Goal: Information Seeking & Learning: Learn about a topic

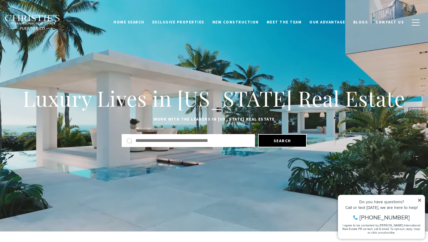
click at [163, 141] on input "text" at bounding box center [192, 141] width 115 height 8
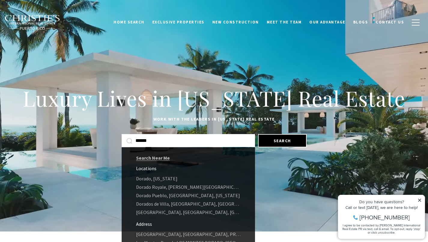
type input "******"
click at [164, 178] on link "Dorado, Puerto Rico" at bounding box center [188, 178] width 133 height 8
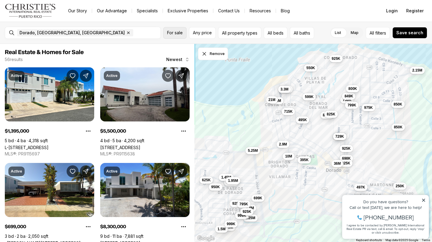
click at [174, 32] on span "For sale" at bounding box center [175, 32] width 16 height 5
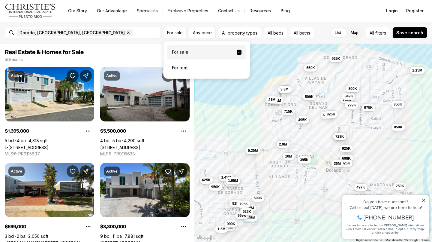
click at [181, 66] on label "For rent" at bounding box center [206, 68] width 79 height 14
click at [237, 65] on button "For rent" at bounding box center [239, 65] width 5 height 0
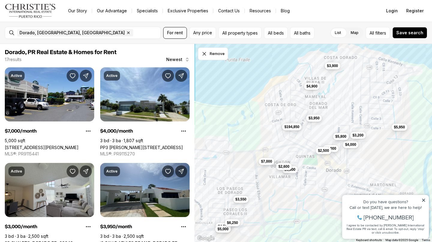
click at [199, 10] on link "Exclusive Properties" at bounding box center [188, 11] width 50 height 8
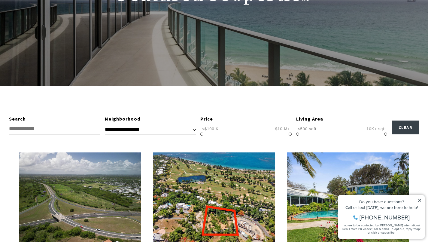
scroll to position [95, 0]
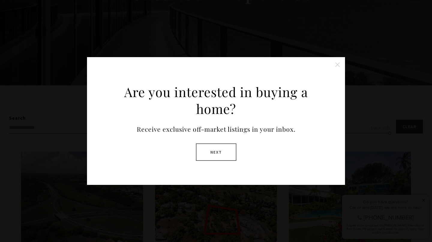
click at [338, 65] on button "Close this option" at bounding box center [338, 65] width 12 height 12
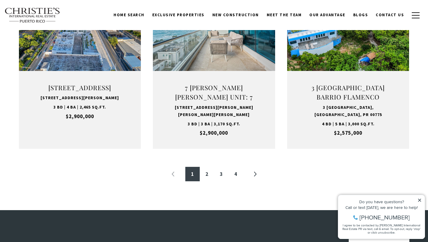
scroll to position [644, 0]
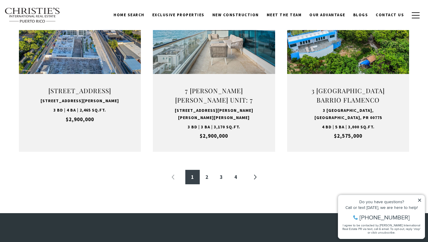
click at [205, 174] on link "2" at bounding box center [207, 177] width 14 height 14
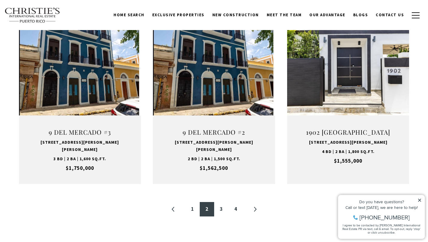
scroll to position [601, 0]
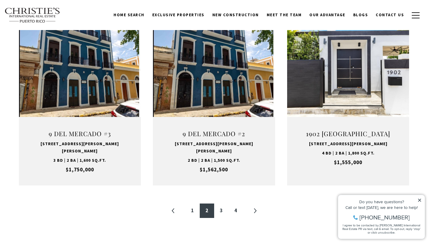
click at [222, 203] on link "3" at bounding box center [221, 210] width 14 height 14
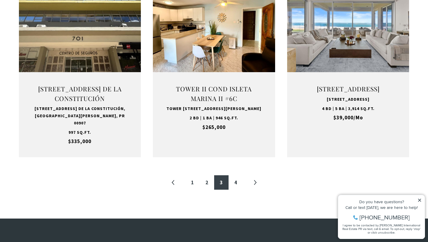
scroll to position [644, 0]
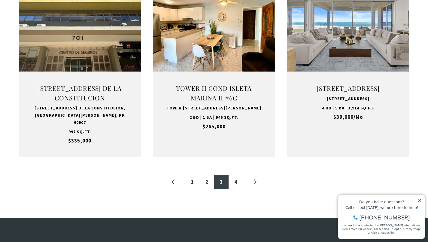
click at [357, 51] on button "VIEW PROPERTY" at bounding box center [348, 54] width 66 height 17
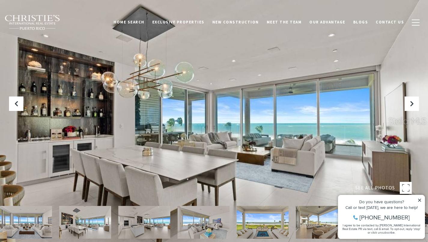
click at [408, 104] on button "Next Slide" at bounding box center [411, 103] width 14 height 14
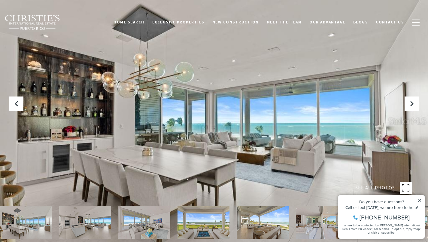
click at [408, 104] on button "Next Slide" at bounding box center [411, 103] width 14 height 14
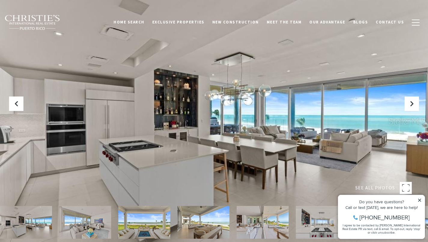
click at [408, 103] on icon "Next Slide" at bounding box center [411, 104] width 6 height 6
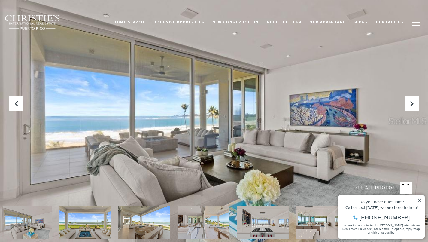
click at [408, 103] on icon "Next Slide" at bounding box center [411, 104] width 6 height 6
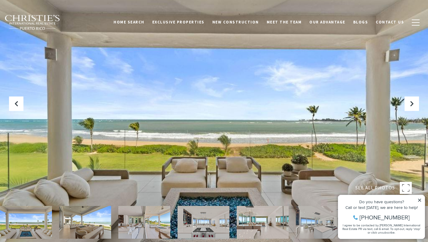
click at [408, 103] on icon "Next Slide" at bounding box center [411, 104] width 6 height 6
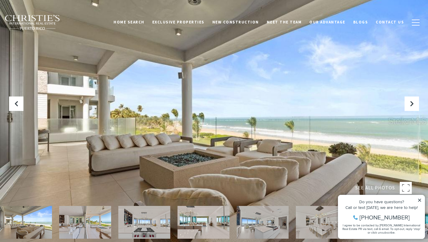
click at [408, 103] on icon "Next Slide" at bounding box center [411, 104] width 6 height 6
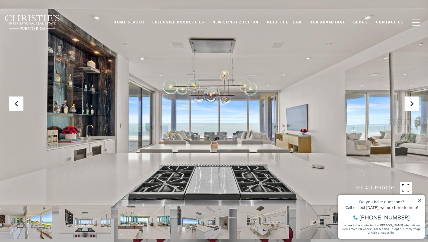
click at [408, 103] on icon "Next Slide" at bounding box center [411, 104] width 6 height 6
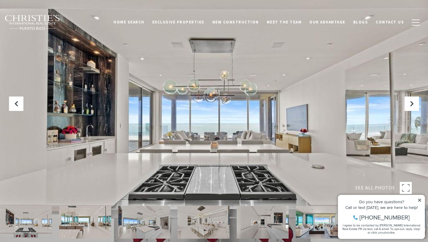
click at [408, 103] on icon "Next Slide" at bounding box center [411, 104] width 6 height 6
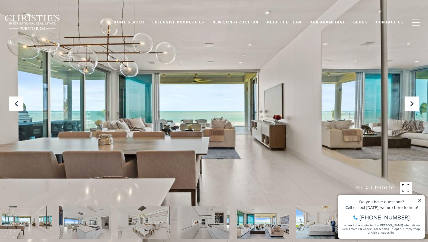
click at [408, 103] on icon "Next Slide" at bounding box center [411, 104] width 6 height 6
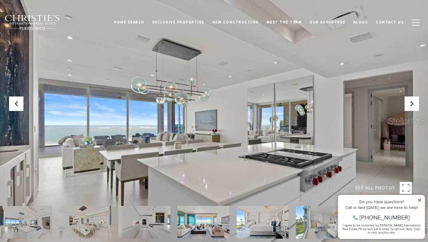
click at [408, 103] on icon "Next Slide" at bounding box center [411, 104] width 6 height 6
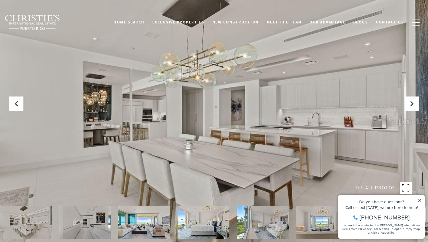
click at [408, 103] on icon "Next Slide" at bounding box center [411, 104] width 6 height 6
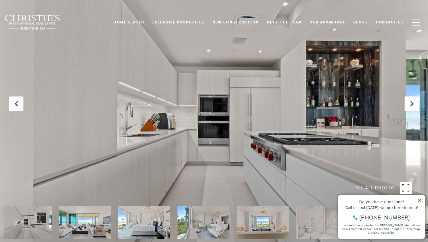
click at [408, 103] on icon "Next Slide" at bounding box center [411, 104] width 6 height 6
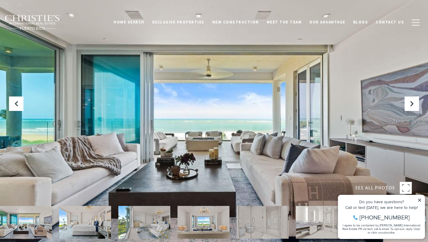
click at [408, 103] on icon "Next Slide" at bounding box center [411, 104] width 6 height 6
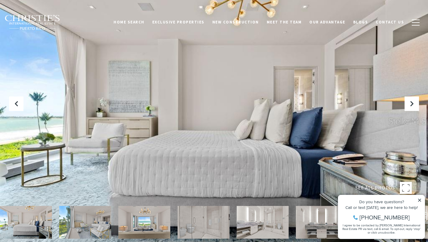
click at [408, 103] on icon "Next Slide" at bounding box center [411, 104] width 6 height 6
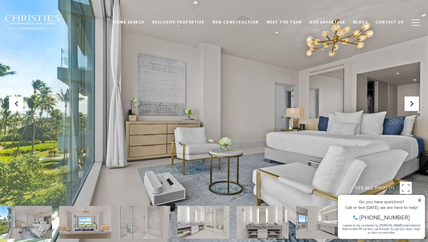
click at [408, 103] on icon "Next Slide" at bounding box center [411, 104] width 6 height 6
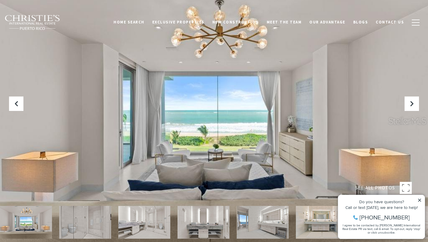
click at [408, 103] on icon "Next Slide" at bounding box center [411, 104] width 6 height 6
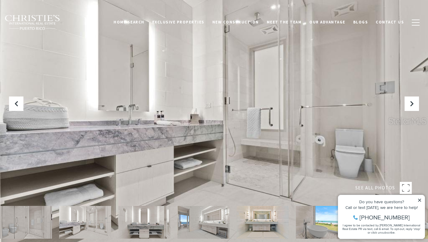
click at [410, 100] on button "Next Slide" at bounding box center [411, 103] width 14 height 14
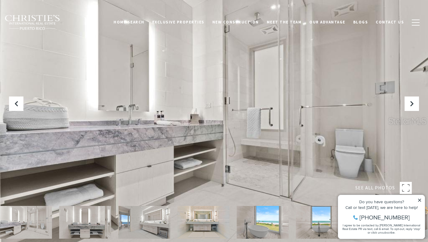
click at [410, 100] on button "Next Slide" at bounding box center [411, 103] width 14 height 14
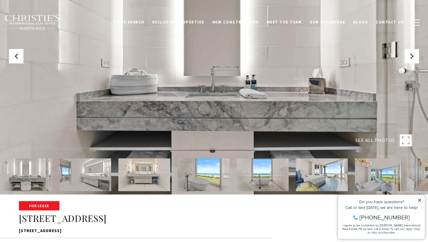
scroll to position [56, 0]
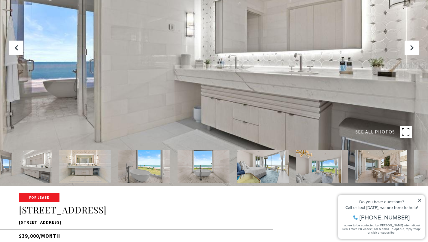
click at [150, 168] on img at bounding box center [144, 166] width 52 height 33
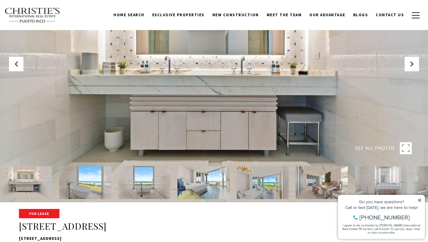
scroll to position [40, 0]
click at [258, 180] on img at bounding box center [263, 182] width 52 height 33
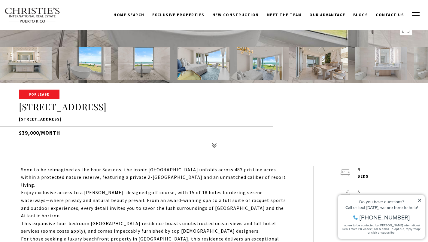
scroll to position [158, 0]
